Goal: Task Accomplishment & Management: Use online tool/utility

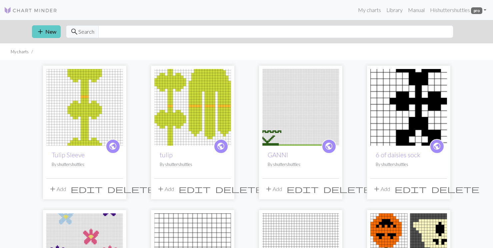
click at [41, 35] on span "add" at bounding box center [40, 31] width 8 height 9
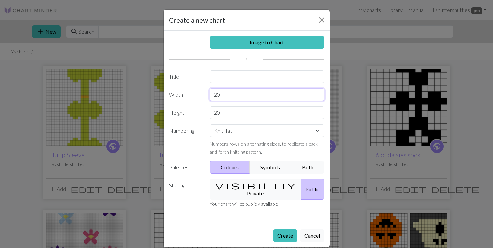
drag, startPoint x: 224, startPoint y: 95, endPoint x: 175, endPoint y: 95, distance: 49.7
click at [175, 95] on div "Width 20" at bounding box center [246, 94] width 163 height 13
type input "82"
drag, startPoint x: 227, startPoint y: 112, endPoint x: 193, endPoint y: 112, distance: 33.7
click at [193, 112] on div "Height 20" at bounding box center [246, 112] width 163 height 13
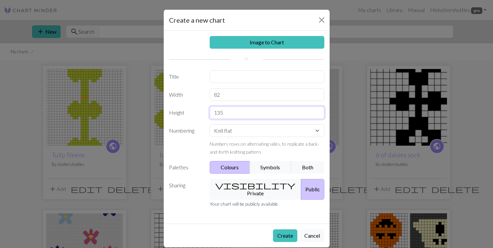
type input "135"
click at [247, 82] on input "text" at bounding box center [267, 76] width 115 height 13
type input "Statue of Liberty"
click at [287, 229] on button "Create" at bounding box center [285, 235] width 24 height 13
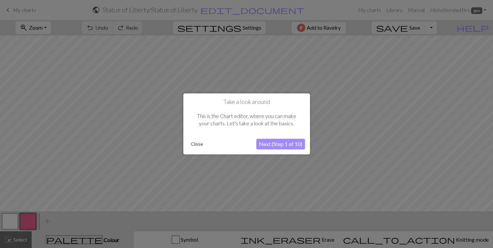
click at [198, 146] on button "Close" at bounding box center [196, 144] width 17 height 10
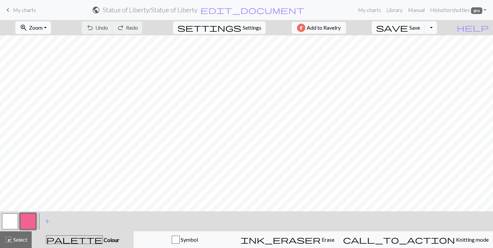
click at [43, 27] on span "Zoom" at bounding box center [36, 27] width 14 height 6
click at [46, 85] on button "100%" at bounding box center [42, 90] width 53 height 11
click at [46, 32] on button "zoom_in Zoom Zoom" at bounding box center [33, 27] width 36 height 13
click at [45, 77] on button "50%" at bounding box center [42, 80] width 53 height 11
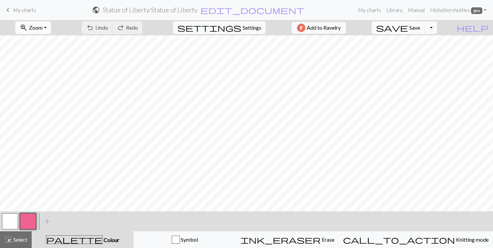
click at [46, 33] on button "zoom_in Zoom Zoom" at bounding box center [33, 27] width 36 height 13
click at [42, 54] on button "Fit width" at bounding box center [42, 53] width 53 height 11
click at [32, 220] on button "button" at bounding box center [28, 221] width 16 height 16
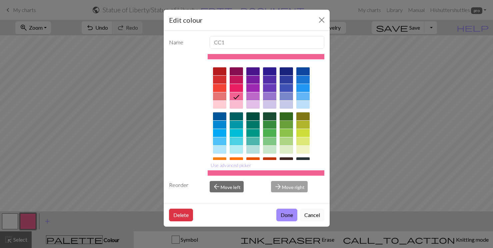
click at [289, 117] on div at bounding box center [286, 116] width 13 height 8
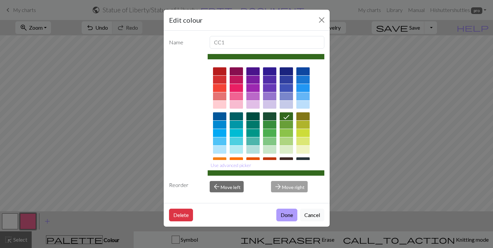
click at [288, 216] on button "Done" at bounding box center [286, 215] width 21 height 13
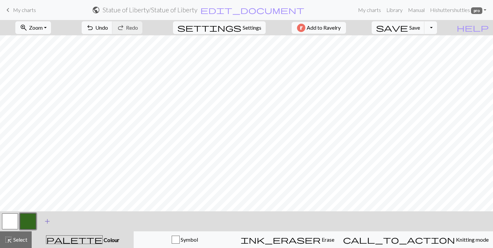
click at [46, 219] on span "add" at bounding box center [47, 221] width 8 height 9
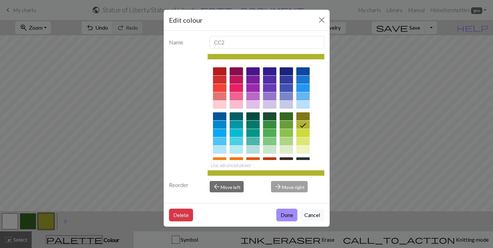
click at [289, 143] on div at bounding box center [286, 141] width 13 height 8
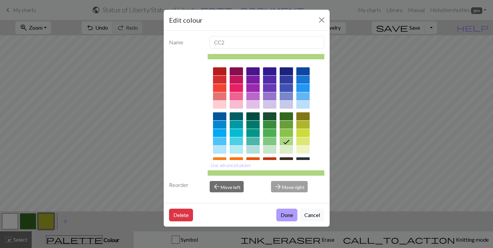
click at [286, 216] on button "Done" at bounding box center [286, 215] width 21 height 13
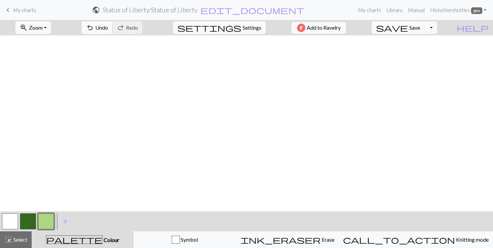
scroll to position [0, 0]
click at [38, 25] on button "zoom_in Zoom Zoom" at bounding box center [33, 27] width 36 height 13
click at [46, 62] on button "Fit height" at bounding box center [42, 63] width 53 height 11
click at [43, 22] on button "zoom_in Zoom Zoom" at bounding box center [33, 27] width 36 height 13
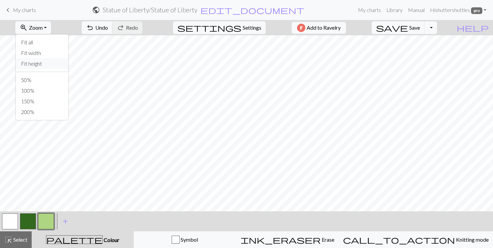
click at [46, 60] on button "Fit height" at bounding box center [42, 63] width 53 height 11
click at [42, 23] on button "zoom_in Zoom Zoom" at bounding box center [33, 27] width 36 height 13
click at [42, 43] on button "Fit all" at bounding box center [42, 42] width 53 height 11
click at [28, 27] on span "zoom_in" at bounding box center [24, 27] width 8 height 9
click at [44, 54] on button "Fit width" at bounding box center [42, 53] width 53 height 11
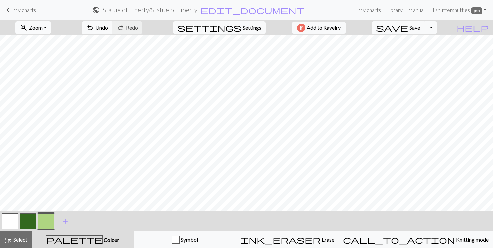
click at [39, 28] on span "Zoom" at bounding box center [36, 27] width 14 height 6
click at [42, 61] on button "Fit height" at bounding box center [42, 63] width 53 height 11
click at [28, 221] on button "button" at bounding box center [28, 221] width 16 height 16
click at [34, 224] on button "button" at bounding box center [28, 221] width 16 height 16
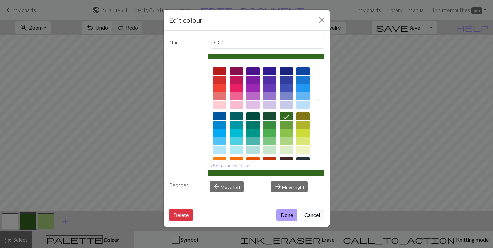
click at [288, 215] on button "Done" at bounding box center [286, 215] width 21 height 13
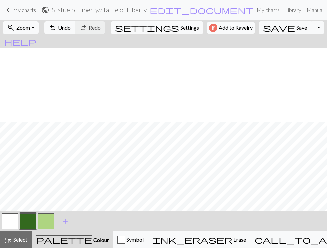
scroll to position [191, 63]
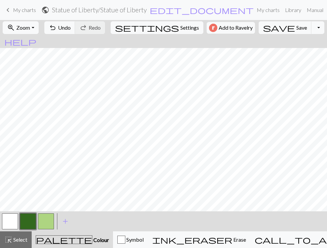
click at [42, 227] on button "button" at bounding box center [46, 221] width 16 height 16
click at [12, 220] on button "button" at bounding box center [10, 221] width 16 height 16
click at [47, 221] on button "button" at bounding box center [46, 221] width 16 height 16
click at [29, 221] on button "button" at bounding box center [28, 221] width 16 height 16
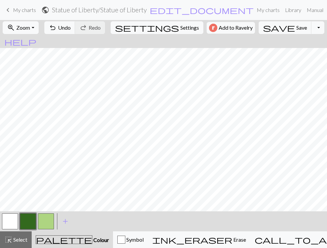
click at [45, 222] on button "button" at bounding box center [46, 221] width 16 height 16
click at [28, 219] on button "button" at bounding box center [28, 221] width 16 height 16
click at [11, 219] on button "button" at bounding box center [10, 221] width 16 height 16
click at [31, 221] on button "button" at bounding box center [28, 221] width 16 height 16
click at [30, 218] on button "button" at bounding box center [28, 221] width 16 height 16
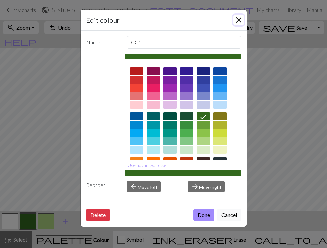
click at [235, 20] on button "Close" at bounding box center [238, 20] width 11 height 11
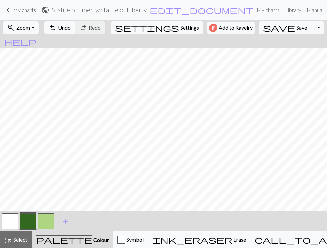
click at [43, 221] on button "button" at bounding box center [46, 221] width 16 height 16
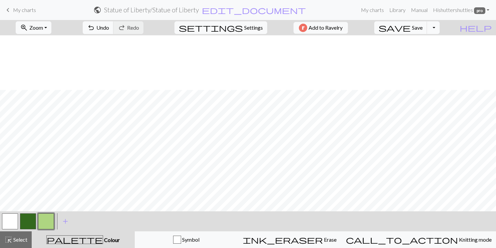
scroll to position [171, 0]
click at [253, 27] on span "Settings" at bounding box center [253, 28] width 19 height 8
select select "aran"
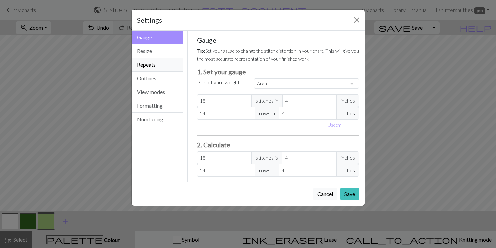
click at [152, 66] on button "Repeats" at bounding box center [158, 65] width 52 height 14
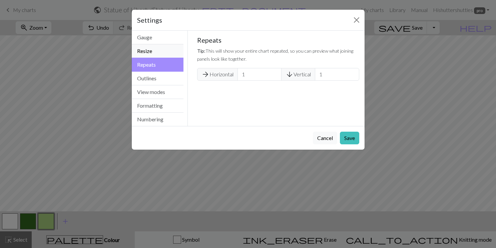
click at [149, 52] on button "Resize" at bounding box center [158, 51] width 52 height 14
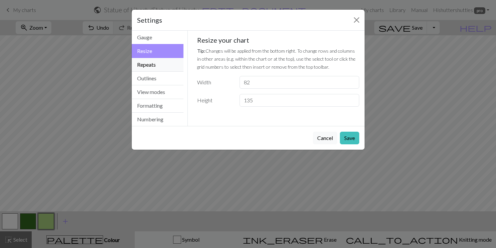
click at [148, 66] on button "Repeats" at bounding box center [158, 65] width 52 height 14
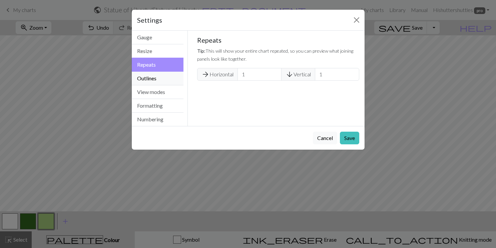
click at [148, 75] on button "Outlines" at bounding box center [158, 79] width 52 height 14
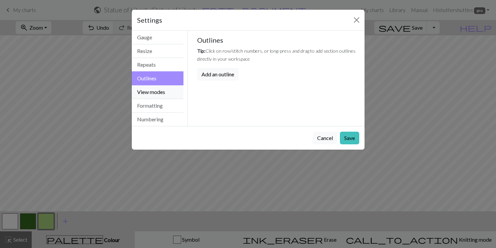
click at [149, 88] on button "View modes" at bounding box center [158, 92] width 52 height 14
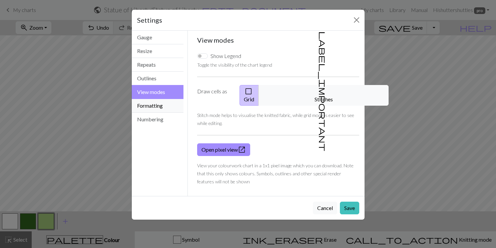
click at [149, 109] on button "Formatting" at bounding box center [158, 106] width 52 height 14
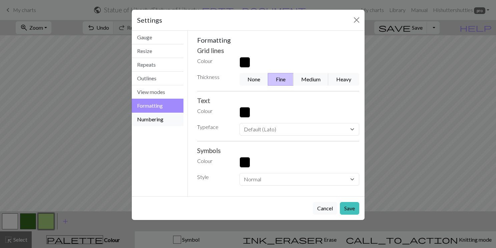
click at [149, 117] on button "Numbering" at bounding box center [158, 119] width 52 height 13
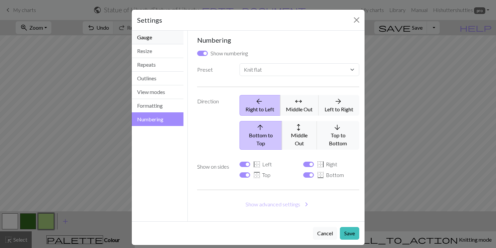
click at [148, 34] on button "Gauge" at bounding box center [158, 38] width 52 height 14
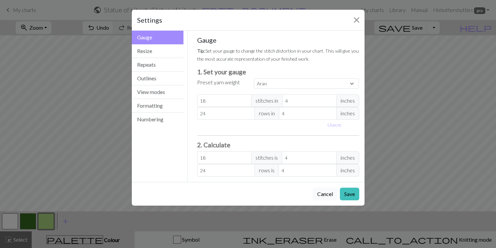
click at [324, 193] on button "Cancel" at bounding box center [325, 194] width 24 height 13
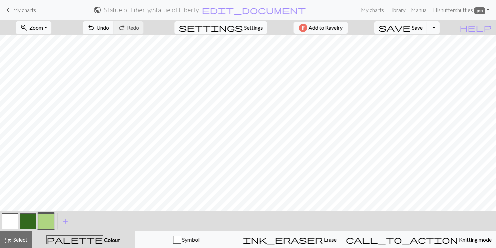
click at [254, 30] on span "Settings" at bounding box center [253, 28] width 19 height 8
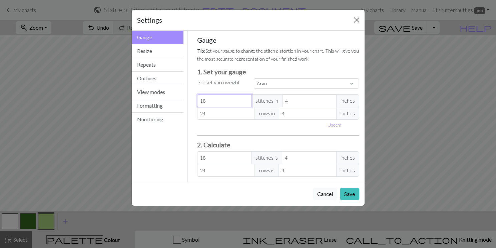
drag, startPoint x: 224, startPoint y: 103, endPoint x: 186, endPoint y: 103, distance: 37.7
click at [186, 103] on div "Gauge Gauge Resize Repeats Outlines View modes Formatting Numbering Gauge Resiz…" at bounding box center [248, 106] width 241 height 151
select select "custom"
type input "2"
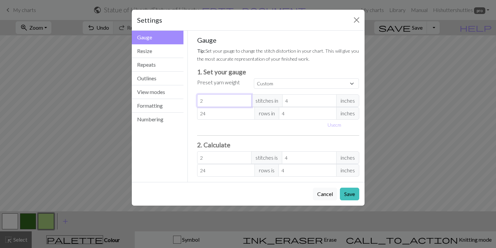
type input "20"
drag, startPoint x: 214, startPoint y: 117, endPoint x: 177, endPoint y: 115, distance: 36.7
click at [177, 115] on div "Gauge Gauge Resize Repeats Outlines View modes Formatting Numbering Gauge Resiz…" at bounding box center [248, 106] width 241 height 151
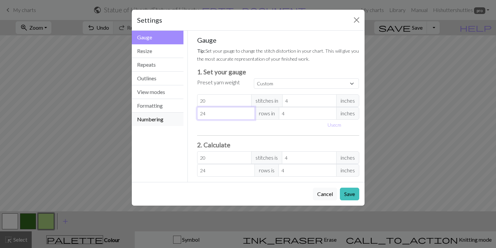
type input "3"
type input "30"
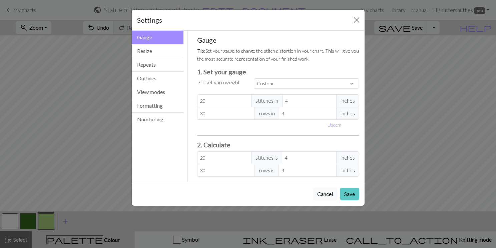
click at [349, 196] on button "Save" at bounding box center [349, 194] width 19 height 13
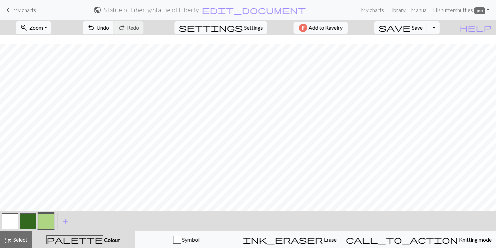
scroll to position [201, 0]
click at [439, 30] on button "Toggle Dropdown" at bounding box center [433, 27] width 13 height 13
click at [439, 29] on button "Toggle Dropdown" at bounding box center [433, 27] width 13 height 13
click at [422, 25] on span "Save" at bounding box center [417, 27] width 11 height 6
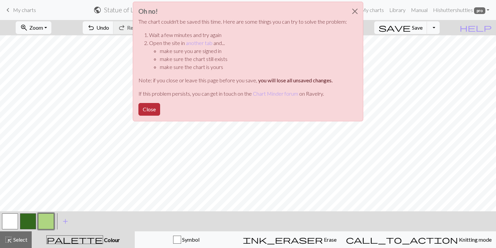
click at [155, 112] on button "Close" at bounding box center [149, 109] width 22 height 13
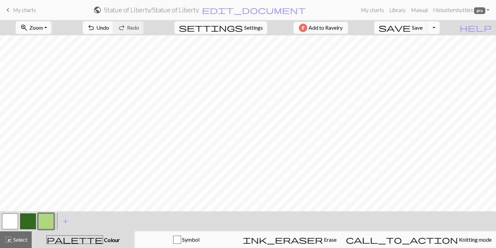
click at [439, 29] on button "Toggle Dropdown" at bounding box center [433, 27] width 13 height 13
click at [436, 42] on button "file_copy Save a copy" at bounding box center [384, 42] width 110 height 11
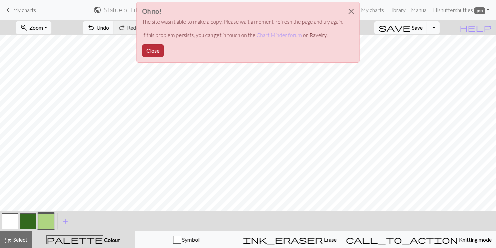
click at [157, 54] on button "Close" at bounding box center [153, 50] width 22 height 13
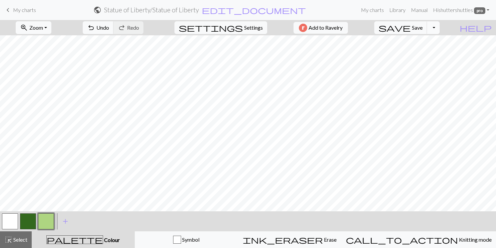
click at [439, 29] on button "Toggle Dropdown" at bounding box center [433, 27] width 13 height 13
click at [428, 55] on button "save_alt Download" at bounding box center [384, 53] width 110 height 11
click at [421, 21] on div "save Save Save Toggle Dropdown file_copy Save a copy save_alt Download" at bounding box center [406, 27] width 75 height 15
click at [410, 24] on span "save" at bounding box center [394, 27] width 32 height 9
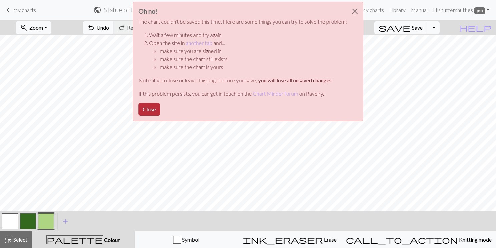
click at [148, 105] on button "Close" at bounding box center [149, 109] width 22 height 13
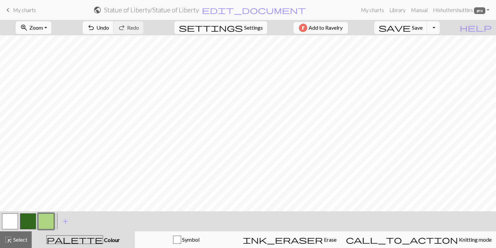
click at [236, 29] on span "settings" at bounding box center [211, 27] width 64 height 9
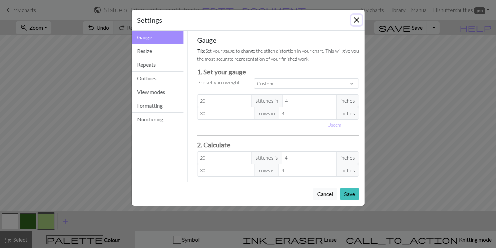
click at [357, 22] on button "Close" at bounding box center [356, 20] width 11 height 11
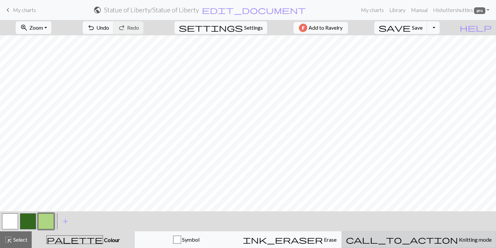
click at [421, 239] on span "call_to_action" at bounding box center [402, 239] width 112 height 9
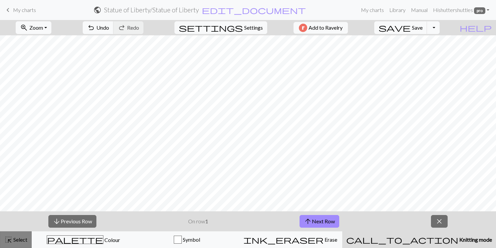
click at [23, 238] on span "Select" at bounding box center [19, 239] width 15 height 6
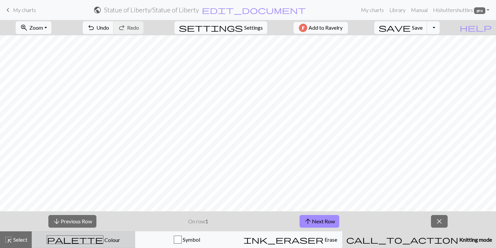
click at [60, 234] on button "palette Colour Colour" at bounding box center [83, 239] width 103 height 17
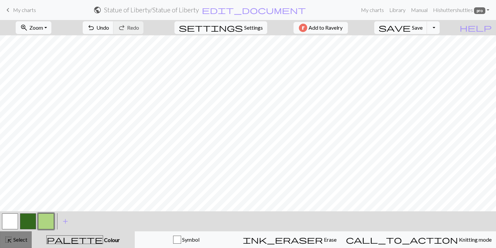
click at [19, 238] on span "Select" at bounding box center [19, 239] width 15 height 6
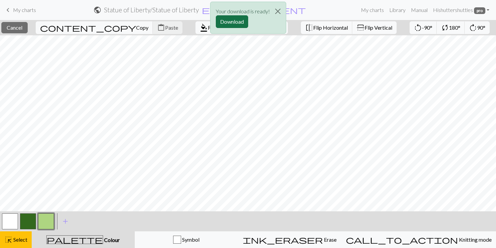
click at [240, 19] on button "Download" at bounding box center [232, 21] width 32 height 13
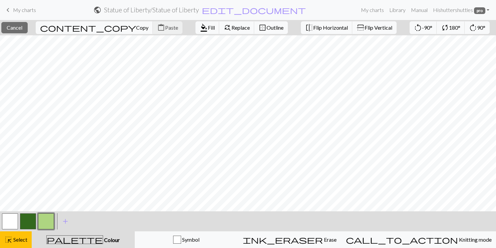
click at [291, 6] on form "public Statue of Liberty / Statue of Liberty edit_document Edit settings" at bounding box center [199, 9] width 317 height 13
click at [136, 30] on span "Copy" at bounding box center [142, 27] width 12 height 6
click at [165, 30] on span "Paste" at bounding box center [171, 27] width 13 height 6
click at [28, 27] on button "close Cancel" at bounding box center [14, 27] width 26 height 11
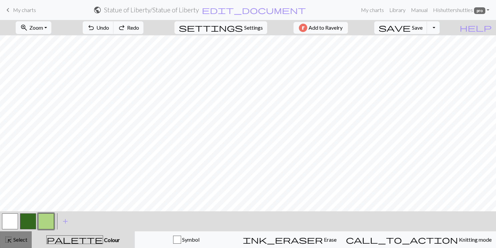
click at [13, 244] on button "highlight_alt Select Select" at bounding box center [16, 239] width 32 height 17
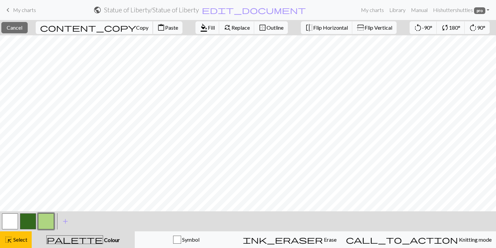
click at [72, 23] on button "content_copy Copy" at bounding box center [94, 27] width 117 height 13
click at [165, 30] on span "Paste" at bounding box center [171, 27] width 13 height 6
click at [219, 33] on button "find_replace Replace" at bounding box center [236, 27] width 35 height 13
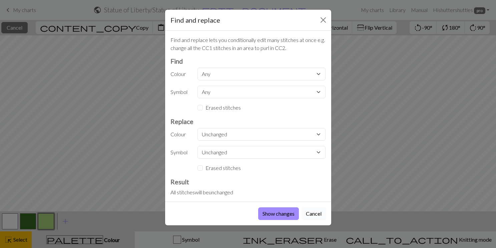
click at [308, 213] on button "Cancel" at bounding box center [313, 213] width 24 height 13
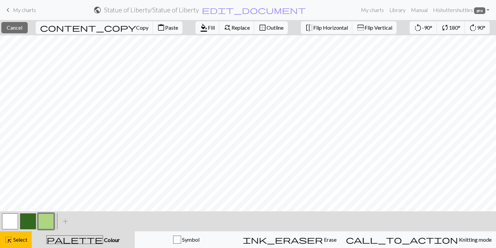
click at [10, 220] on button "button" at bounding box center [10, 221] width 16 height 16
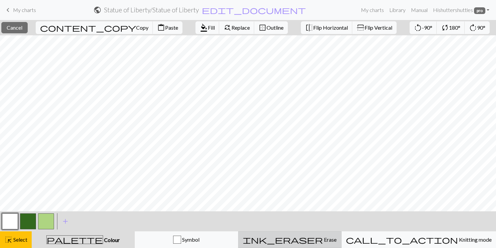
click at [337, 236] on div "ink_eraser Erase Erase" at bounding box center [289, 240] width 95 height 8
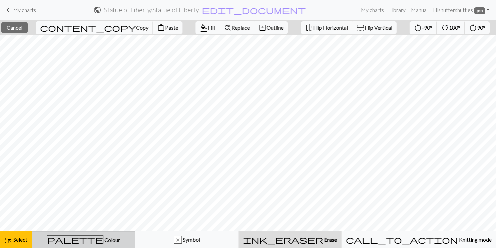
click at [103, 240] on span "Colour" at bounding box center [111, 240] width 17 height 6
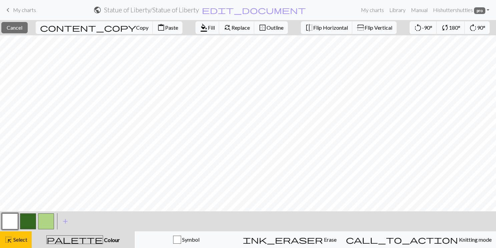
click at [32, 219] on button "button" at bounding box center [28, 221] width 16 height 16
click at [60, 239] on div "palette Colour Colour" at bounding box center [83, 239] width 95 height 9
click at [33, 223] on button "button" at bounding box center [28, 221] width 16 height 16
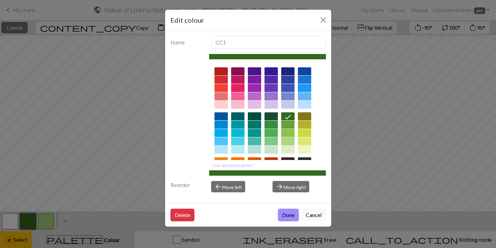
click at [283, 215] on button "Done" at bounding box center [288, 215] width 21 height 13
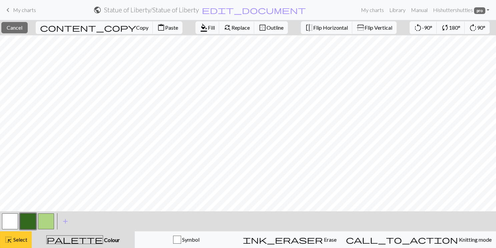
click at [9, 238] on span "highlight_alt" at bounding box center [8, 239] width 8 height 9
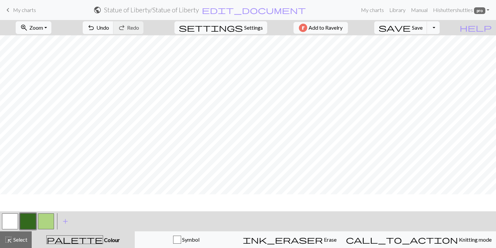
scroll to position [220, 0]
click at [47, 219] on button "button" at bounding box center [46, 221] width 16 height 16
click at [24, 223] on button "button" at bounding box center [28, 221] width 16 height 16
click at [44, 217] on button "button" at bounding box center [46, 221] width 16 height 16
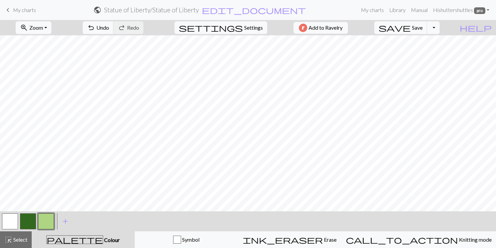
click at [32, 225] on button "button" at bounding box center [28, 221] width 16 height 16
click at [13, 242] on span "Select" at bounding box center [19, 239] width 15 height 6
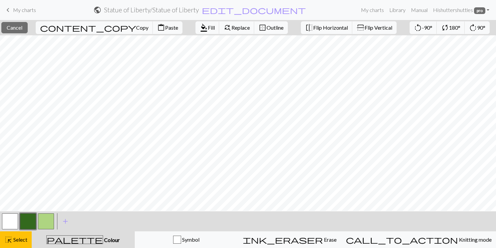
scroll to position [104, 0]
click at [136, 28] on span "Copy" at bounding box center [142, 27] width 12 height 6
click at [165, 28] on span "Paste" at bounding box center [171, 27] width 13 height 6
click at [75, 24] on button "content_copy Copy" at bounding box center [94, 27] width 117 height 13
click at [157, 28] on span "content_paste" at bounding box center [161, 27] width 8 height 9
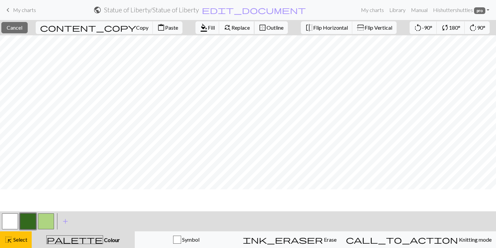
scroll to position [68, 0]
click at [136, 28] on span "Copy" at bounding box center [142, 27] width 12 height 6
click at [165, 25] on span "Paste" at bounding box center [171, 27] width 13 height 6
click at [103, 239] on span "Colour" at bounding box center [111, 240] width 17 height 6
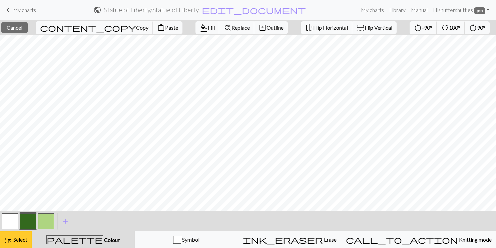
click at [16, 238] on span "Select" at bounding box center [19, 239] width 15 height 6
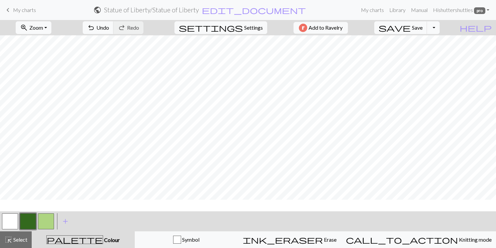
scroll to position [153, 0]
click at [48, 224] on button "button" at bounding box center [46, 221] width 16 height 16
click at [34, 219] on button "button" at bounding box center [28, 221] width 16 height 16
click at [42, 218] on button "button" at bounding box center [46, 221] width 16 height 16
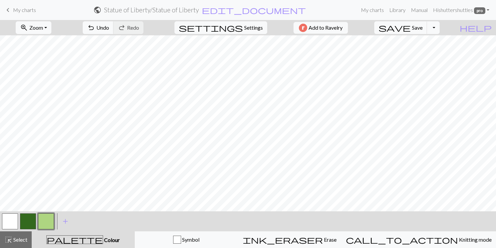
click at [26, 222] on button "button" at bounding box center [28, 221] width 16 height 16
click at [46, 218] on button "button" at bounding box center [46, 221] width 16 height 16
drag, startPoint x: 28, startPoint y: 220, endPoint x: 39, endPoint y: 215, distance: 12.1
click at [29, 220] on button "button" at bounding box center [28, 221] width 16 height 16
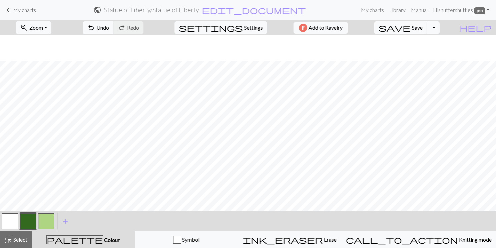
scroll to position [161, 0]
click at [39, 220] on button "button" at bounding box center [46, 221] width 16 height 16
click at [24, 222] on button "button" at bounding box center [28, 221] width 16 height 16
click at [47, 219] on button "button" at bounding box center [46, 221] width 16 height 16
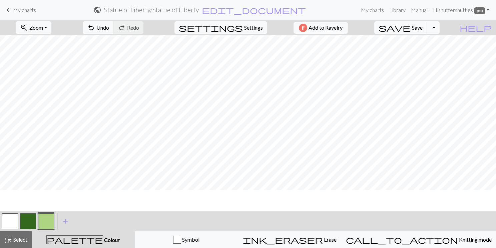
scroll to position [143, 0]
click at [25, 226] on button "button" at bounding box center [28, 221] width 16 height 16
click at [49, 219] on button "button" at bounding box center [46, 221] width 16 height 16
click at [9, 219] on button "button" at bounding box center [10, 221] width 16 height 16
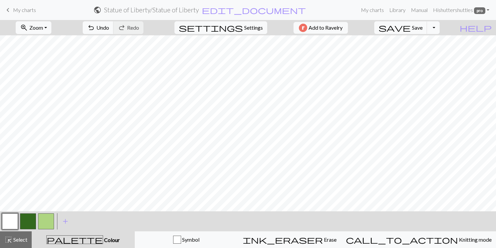
click at [27, 221] on button "button" at bounding box center [28, 221] width 16 height 16
click at [10, 222] on button "button" at bounding box center [10, 221] width 16 height 16
click at [32, 218] on button "button" at bounding box center [28, 221] width 16 height 16
click at [46, 224] on button "button" at bounding box center [46, 221] width 16 height 16
click at [31, 223] on button "button" at bounding box center [28, 221] width 16 height 16
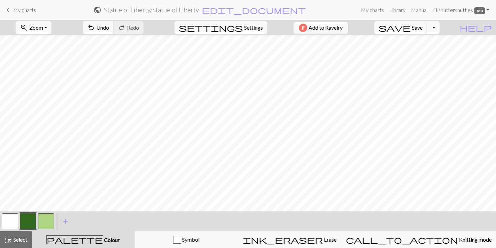
click at [49, 219] on button "button" at bounding box center [46, 221] width 16 height 16
click at [31, 223] on button "button" at bounding box center [28, 221] width 16 height 16
click at [40, 222] on button "button" at bounding box center [46, 221] width 16 height 16
click at [15, 223] on button "button" at bounding box center [10, 221] width 16 height 16
click at [51, 218] on button "button" at bounding box center [46, 221] width 16 height 16
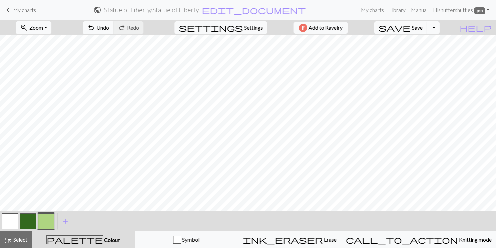
click at [9, 219] on button "button" at bounding box center [10, 221] width 16 height 16
click at [28, 223] on button "button" at bounding box center [28, 221] width 16 height 16
click at [15, 222] on button "button" at bounding box center [10, 221] width 16 height 16
click at [27, 220] on button "button" at bounding box center [28, 221] width 16 height 16
click at [12, 221] on button "button" at bounding box center [10, 221] width 16 height 16
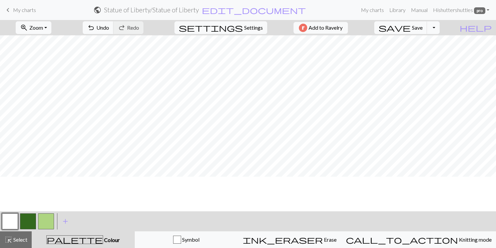
scroll to position [101, 0]
click at [52, 217] on button "button" at bounding box center [46, 221] width 16 height 16
click at [14, 222] on button "button" at bounding box center [10, 221] width 16 height 16
click at [34, 220] on button "button" at bounding box center [28, 221] width 16 height 16
click at [50, 219] on button "button" at bounding box center [46, 221] width 16 height 16
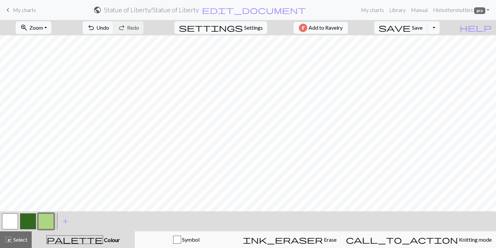
click at [27, 216] on button "button" at bounding box center [28, 221] width 16 height 16
click at [42, 219] on button "button" at bounding box center [46, 221] width 16 height 16
click at [32, 223] on button "button" at bounding box center [28, 221] width 16 height 16
click at [18, 222] on button "button" at bounding box center [10, 221] width 16 height 16
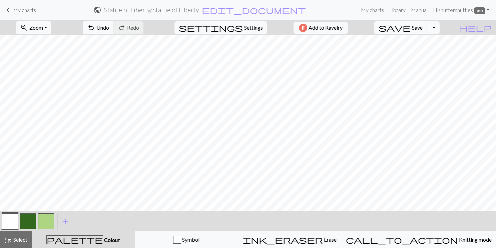
click at [44, 221] on button "button" at bounding box center [46, 221] width 16 height 16
click at [12, 223] on button "button" at bounding box center [10, 221] width 16 height 16
click at [27, 221] on button "button" at bounding box center [28, 221] width 16 height 16
click at [9, 223] on button "button" at bounding box center [10, 221] width 16 height 16
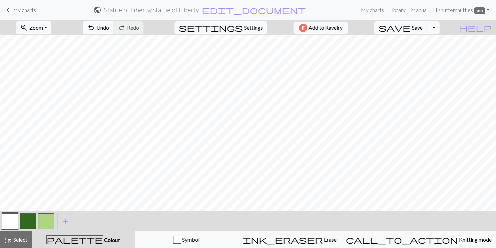
click at [27, 220] on button "button" at bounding box center [28, 221] width 16 height 16
click at [9, 242] on span "highlight_alt" at bounding box center [8, 239] width 8 height 9
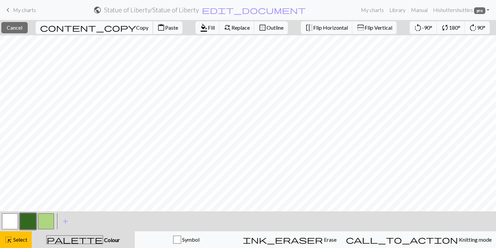
click at [136, 28] on span "Copy" at bounding box center [142, 27] width 12 height 6
click at [165, 28] on span "Paste" at bounding box center [171, 27] width 13 height 6
click at [14, 235] on button "highlight_alt Select Select" at bounding box center [16, 239] width 32 height 17
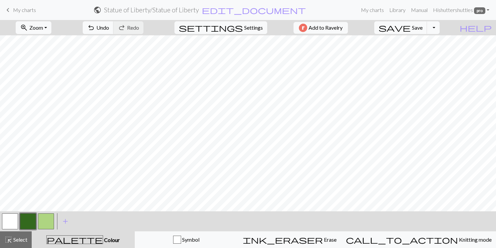
click at [44, 222] on button "button" at bounding box center [46, 221] width 16 height 16
click at [23, 229] on button "button" at bounding box center [28, 221] width 16 height 16
click at [10, 219] on button "button" at bounding box center [10, 221] width 16 height 16
click at [32, 215] on button "button" at bounding box center [28, 221] width 16 height 16
click at [50, 221] on button "button" at bounding box center [46, 221] width 16 height 16
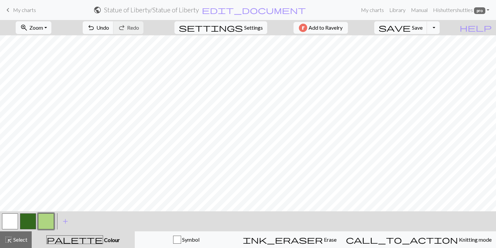
click at [10, 214] on button "button" at bounding box center [10, 221] width 16 height 16
click at [49, 220] on button "button" at bounding box center [46, 221] width 16 height 16
click at [28, 218] on button "button" at bounding box center [28, 221] width 16 height 16
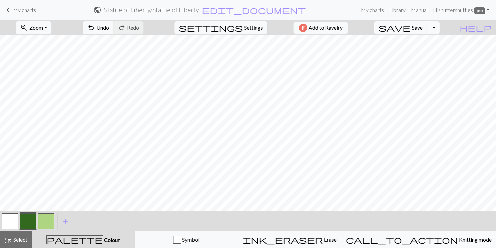
click at [28, 218] on button "button" at bounding box center [28, 221] width 16 height 16
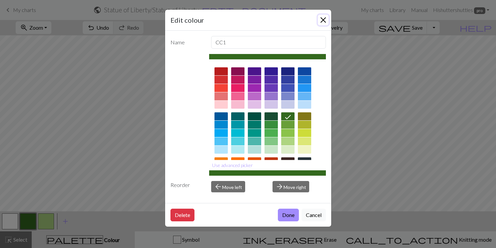
click at [321, 22] on button "Close" at bounding box center [323, 20] width 11 height 11
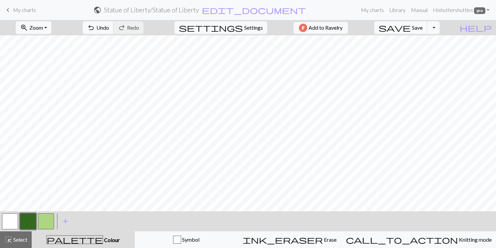
click at [46, 223] on button "button" at bounding box center [46, 221] width 16 height 16
click at [38, 219] on button "button" at bounding box center [46, 221] width 16 height 16
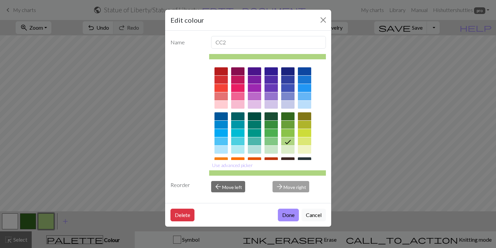
click at [29, 219] on div "Edit colour Name CC2 Use advanced picker Reorder arrow_back Move left arrow_for…" at bounding box center [248, 124] width 496 height 248
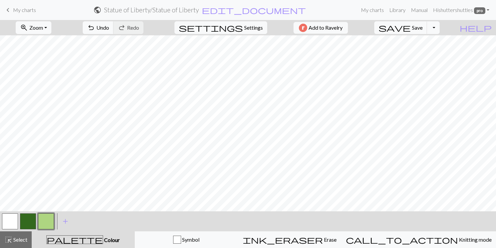
click at [29, 219] on button "button" at bounding box center [28, 221] width 16 height 16
click at [17, 237] on span "Select" at bounding box center [19, 239] width 15 height 6
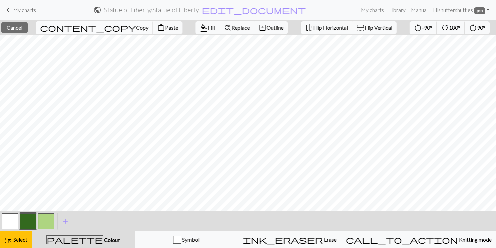
click at [136, 27] on span "Copy" at bounding box center [142, 27] width 12 height 6
drag, startPoint x: 100, startPoint y: 28, endPoint x: 114, endPoint y: 30, distance: 14.1
click at [157, 28] on span "content_paste" at bounding box center [161, 27] width 8 height 9
click at [8, 222] on button "button" at bounding box center [10, 221] width 16 height 16
click at [91, 232] on button "palette Colour Colour" at bounding box center [83, 239] width 103 height 17
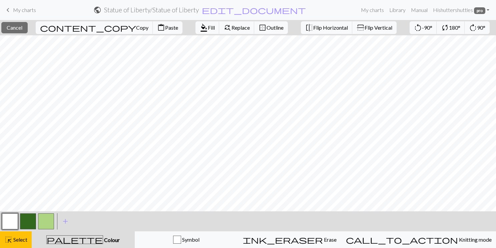
click at [92, 234] on button "palette Colour Colour" at bounding box center [83, 239] width 103 height 17
click at [24, 236] on span "Select" at bounding box center [19, 239] width 15 height 6
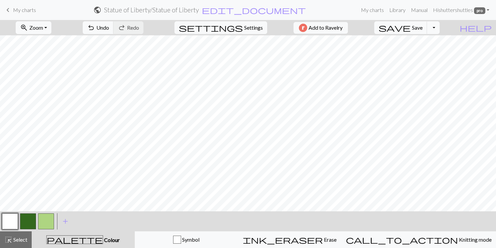
click at [26, 216] on button "button" at bounding box center [28, 221] width 16 height 16
click at [422, 25] on span "Save" at bounding box center [417, 27] width 11 height 6
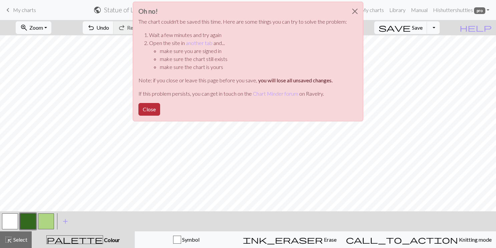
click at [150, 111] on button "Close" at bounding box center [149, 109] width 22 height 13
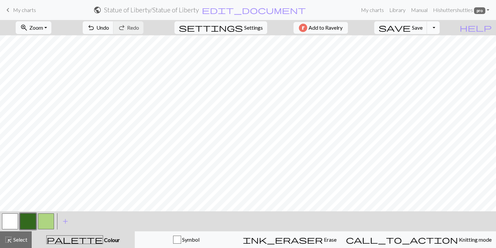
click at [439, 31] on button "Toggle Dropdown" at bounding box center [433, 27] width 13 height 13
click at [425, 57] on button "save_alt Download" at bounding box center [384, 53] width 110 height 11
click at [137, 217] on div "< > add Add a colour" at bounding box center [248, 221] width 496 height 20
click at [439, 25] on button "Toggle Dropdown" at bounding box center [433, 27] width 13 height 13
click at [419, 55] on button "save_alt Download" at bounding box center [384, 53] width 110 height 11
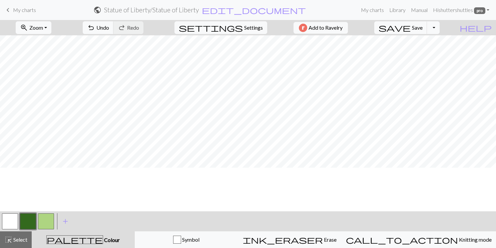
scroll to position [0, 0]
click at [414, 26] on button "save Save Save" at bounding box center [400, 27] width 53 height 13
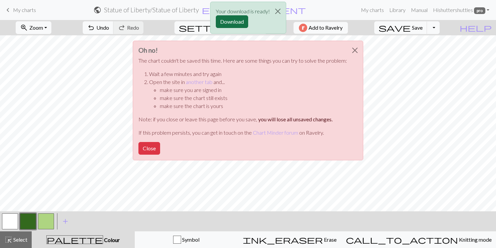
click at [237, 21] on button "Download" at bounding box center [232, 21] width 32 height 13
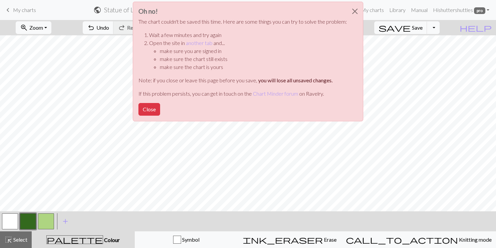
click at [469, 63] on div "Oh no! The chart couldn't be saved this time. Here are some things you can try …" at bounding box center [248, 63] width 496 height 127
click at [443, 24] on div "Oh no! The chart couldn't be saved this time. Here are some things you can try …" at bounding box center [248, 63] width 496 height 127
click at [445, 24] on div "Oh no! The chart couldn't be saved this time. Here are some things you can try …" at bounding box center [248, 63] width 496 height 127
click at [446, 26] on div "Oh no! The chart couldn't be saved this time. Here are some things you can try …" at bounding box center [248, 63] width 496 height 127
click at [472, 68] on div "Oh no! The chart couldn't be saved this time. Here are some things you can try …" at bounding box center [248, 63] width 496 height 127
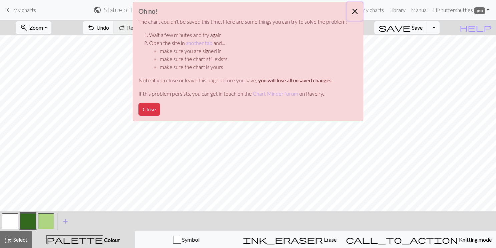
click at [353, 10] on button "Close" at bounding box center [355, 11] width 16 height 19
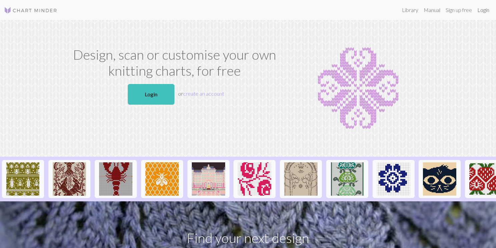
click at [480, 12] on link "Login" at bounding box center [482, 9] width 17 height 13
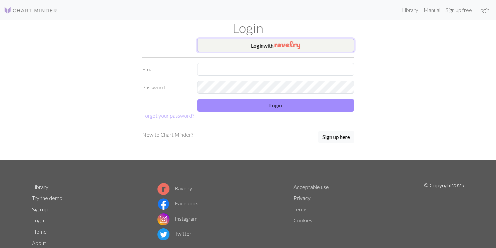
click at [337, 50] on button "Login with" at bounding box center [275, 45] width 157 height 13
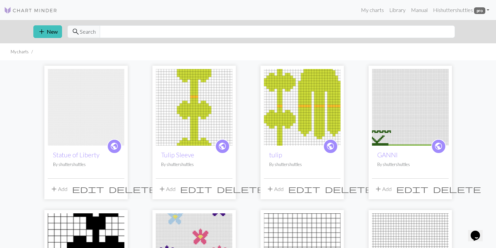
click at [82, 128] on img at bounding box center [86, 107] width 77 height 77
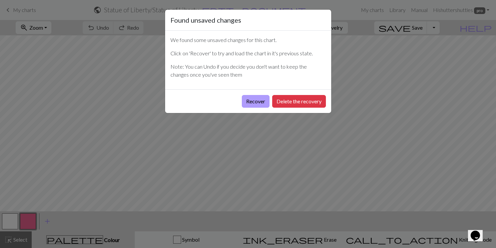
click at [261, 103] on button "Recover" at bounding box center [256, 101] width 28 height 13
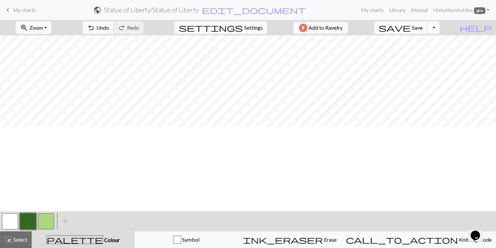
scroll to position [598, 192]
click at [410, 27] on span "save" at bounding box center [394, 27] width 32 height 9
click at [42, 217] on button "button" at bounding box center [46, 221] width 16 height 16
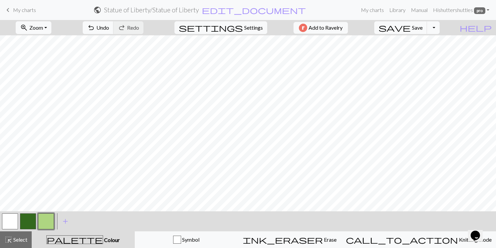
click at [31, 219] on button "button" at bounding box center [28, 221] width 16 height 16
click at [42, 215] on button "button" at bounding box center [46, 221] width 16 height 16
click at [24, 225] on button "button" at bounding box center [28, 221] width 16 height 16
click at [49, 218] on button "button" at bounding box center [46, 221] width 16 height 16
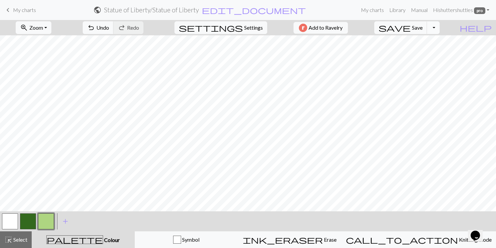
click at [439, 26] on button "Toggle Dropdown" at bounding box center [433, 27] width 13 height 13
click at [418, 54] on button "save_alt Download" at bounding box center [384, 53] width 110 height 11
click at [424, 25] on button "save Save Save" at bounding box center [400, 27] width 53 height 13
click at [439, 26] on button "Toggle Dropdown" at bounding box center [433, 27] width 13 height 13
click at [425, 54] on button "save_alt Download" at bounding box center [384, 53] width 110 height 11
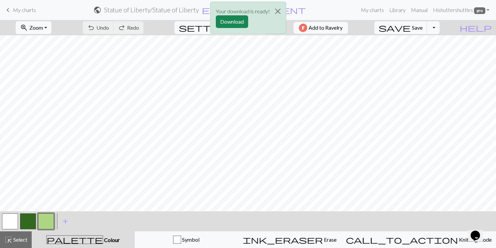
click at [244, 15] on p "Your download is ready!" at bounding box center [243, 11] width 54 height 8
click at [239, 23] on button "Download" at bounding box center [232, 21] width 32 height 13
click at [9, 224] on button "button" at bounding box center [10, 221] width 16 height 16
click at [49, 219] on button "button" at bounding box center [46, 221] width 16 height 16
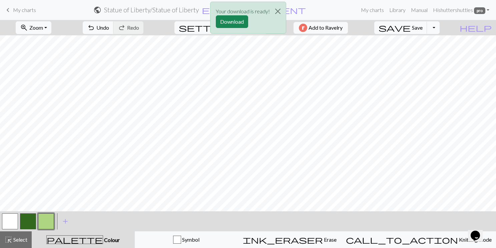
click at [6, 221] on button "button" at bounding box center [10, 221] width 16 height 16
click at [28, 220] on button "button" at bounding box center [28, 221] width 16 height 16
click at [48, 220] on button "button" at bounding box center [46, 221] width 16 height 16
click at [29, 222] on button "button" at bounding box center [28, 221] width 16 height 16
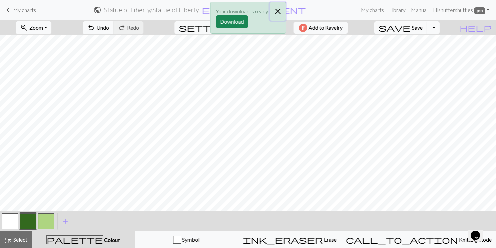
click at [274, 12] on button "Close" at bounding box center [278, 11] width 16 height 19
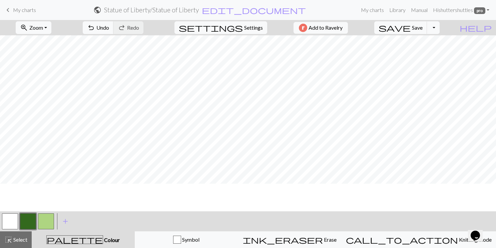
scroll to position [55, 0]
click at [439, 24] on button "Toggle Dropdown" at bounding box center [433, 27] width 13 height 13
click at [424, 57] on button "save_alt Download" at bounding box center [384, 53] width 110 height 11
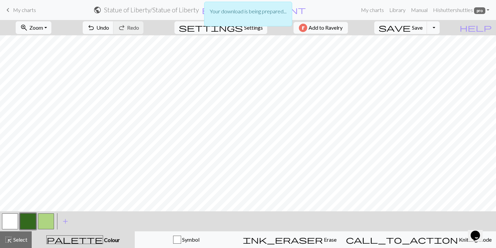
click at [425, 28] on div "Your download is being prepared..." at bounding box center [248, 16] width 496 height 32
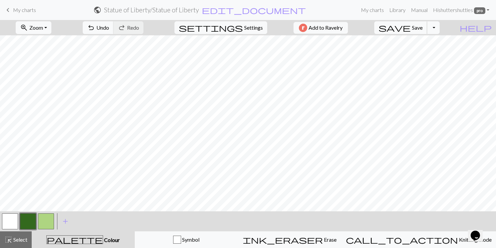
click at [422, 25] on span "Save" at bounding box center [417, 27] width 11 height 6
click at [439, 24] on button "Toggle Dropdown" at bounding box center [433, 27] width 13 height 13
click at [422, 53] on button "save_alt Download" at bounding box center [384, 53] width 110 height 11
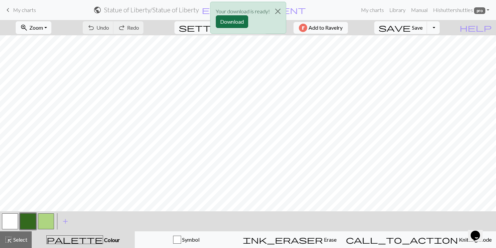
click at [245, 17] on button "Download" at bounding box center [232, 21] width 32 height 13
